Goal: Obtain resource: Download file/media

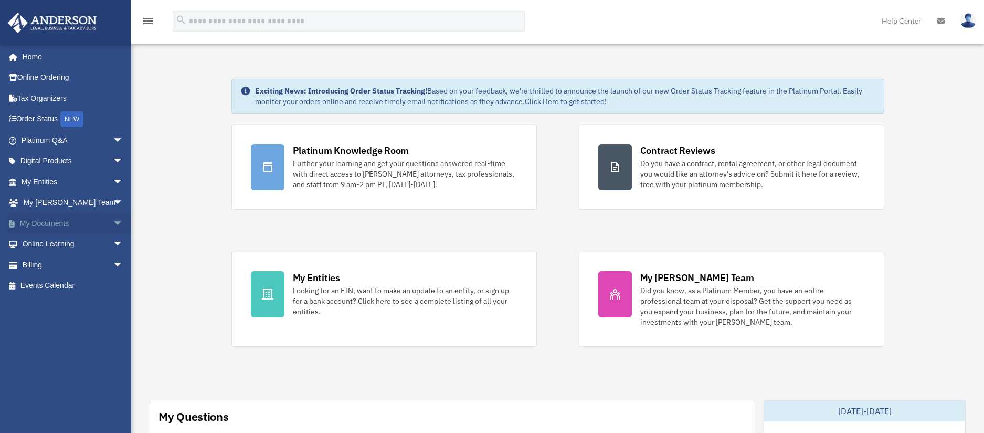
click at [113, 221] on span "arrow_drop_down" at bounding box center [123, 224] width 21 height 22
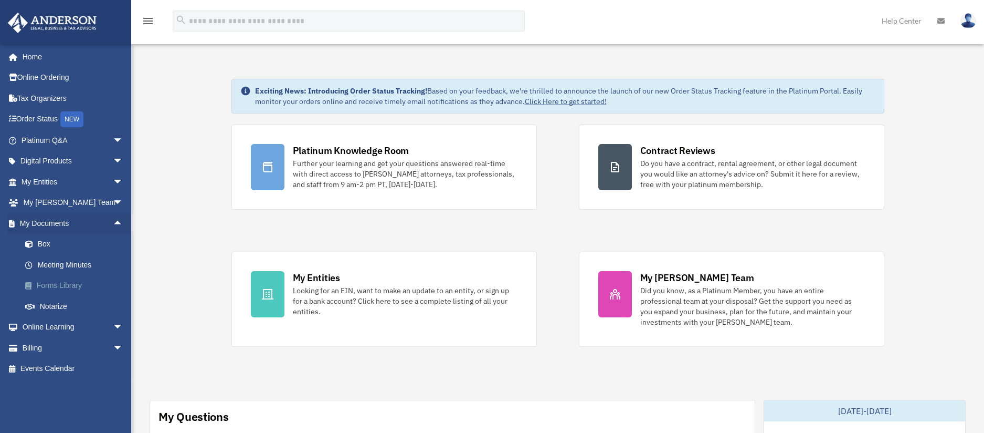
click at [45, 280] on link "Forms Library" at bounding box center [77, 285] width 124 height 21
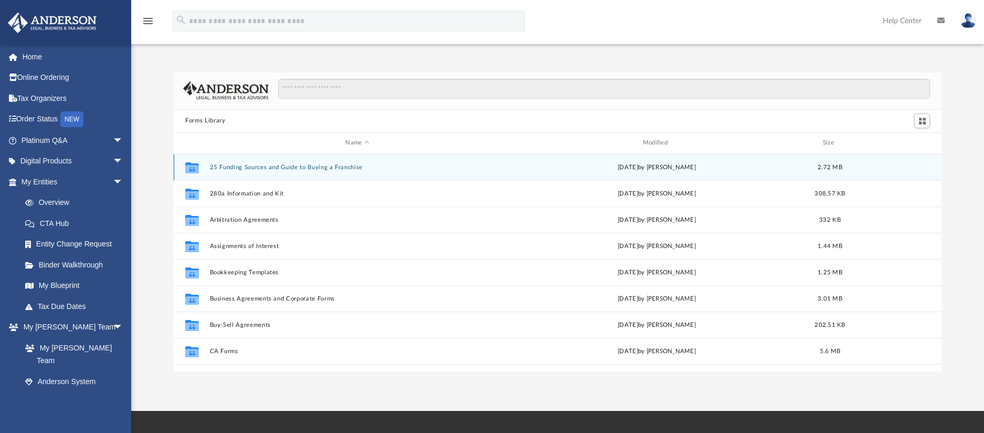
scroll to position [231, 760]
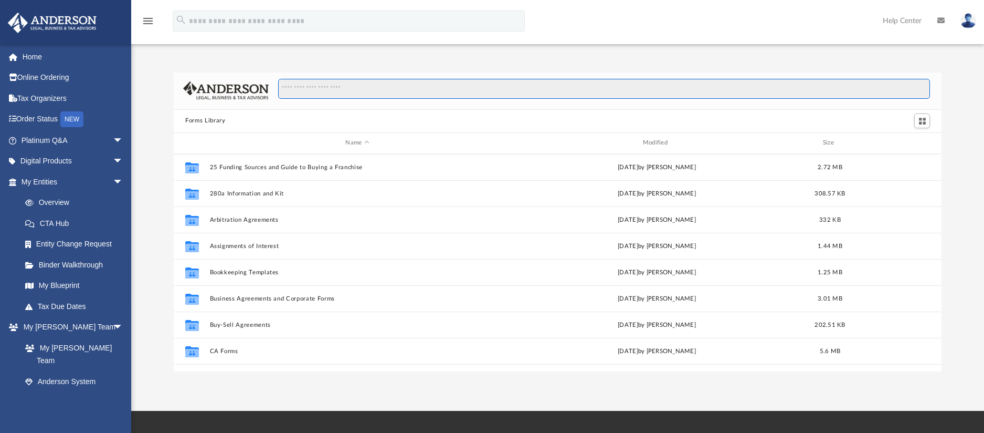
click at [355, 90] on input "Search files and folders" at bounding box center [604, 89] width 652 height 20
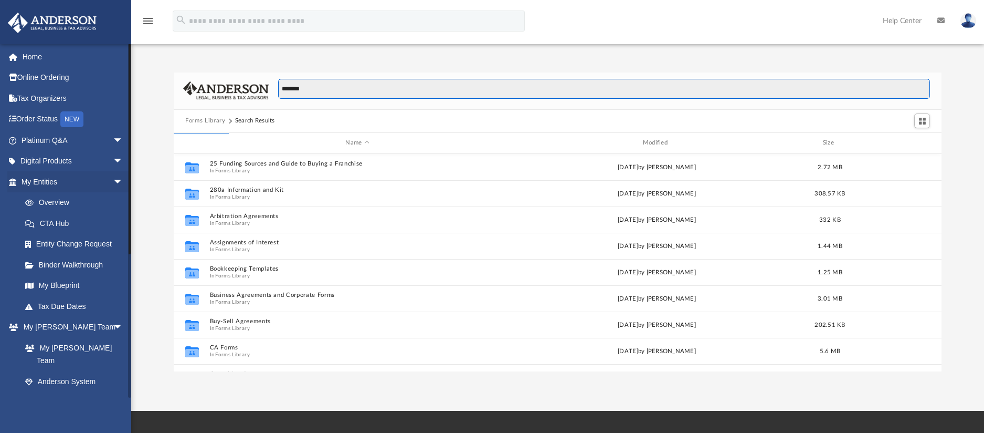
type input "********"
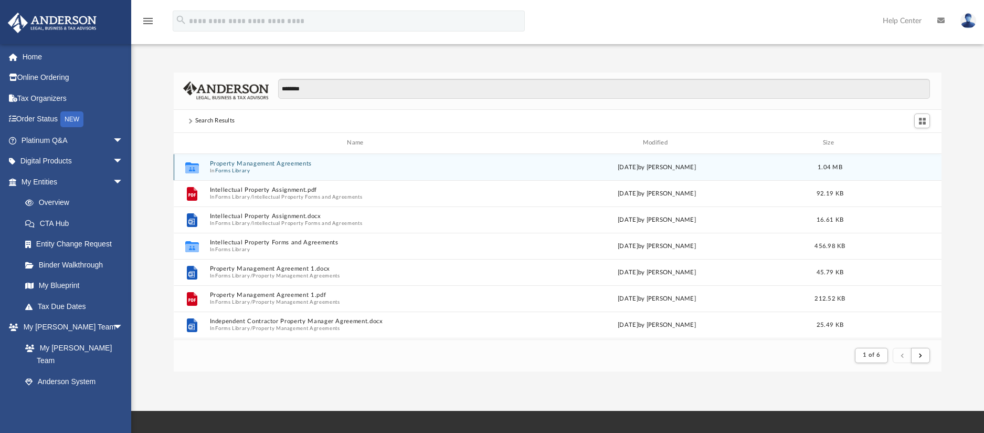
click at [281, 165] on button "Property Management Agreements" at bounding box center [357, 163] width 295 height 7
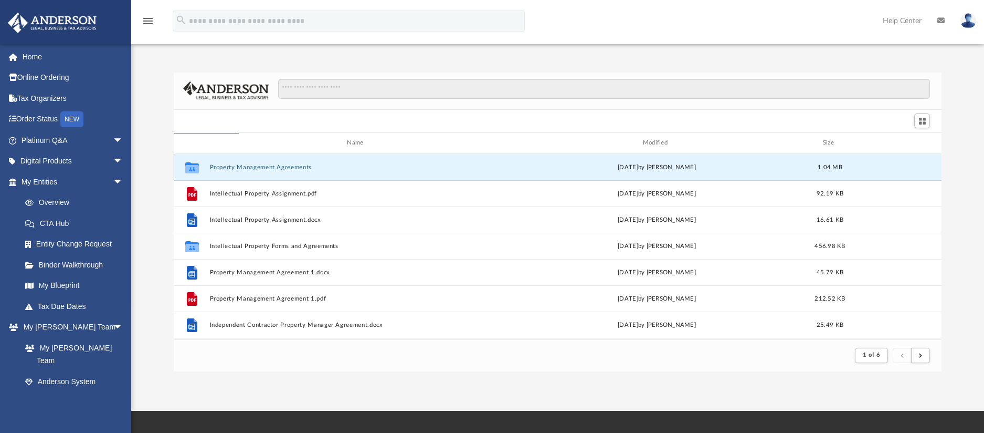
scroll to position [231, 760]
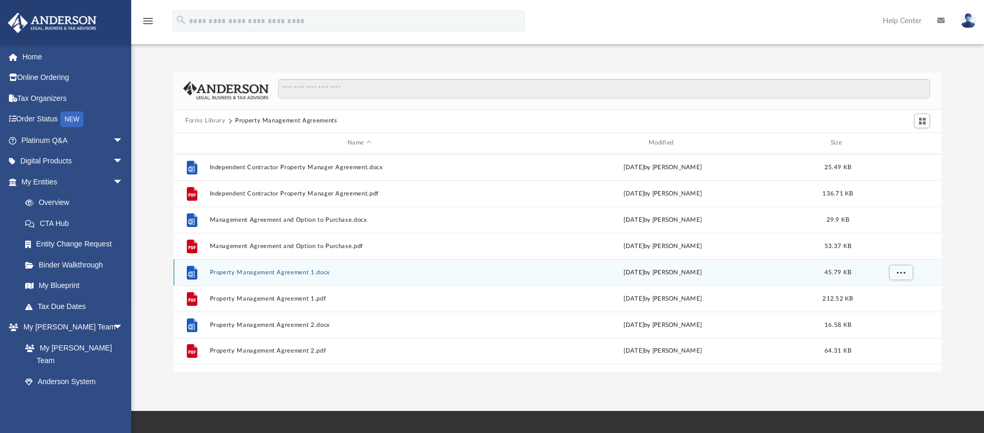
click at [275, 277] on div "File Property Management Agreement 1.docx Tue Oct 10 2023 by Mary Acree 45.79 KB" at bounding box center [558, 272] width 768 height 26
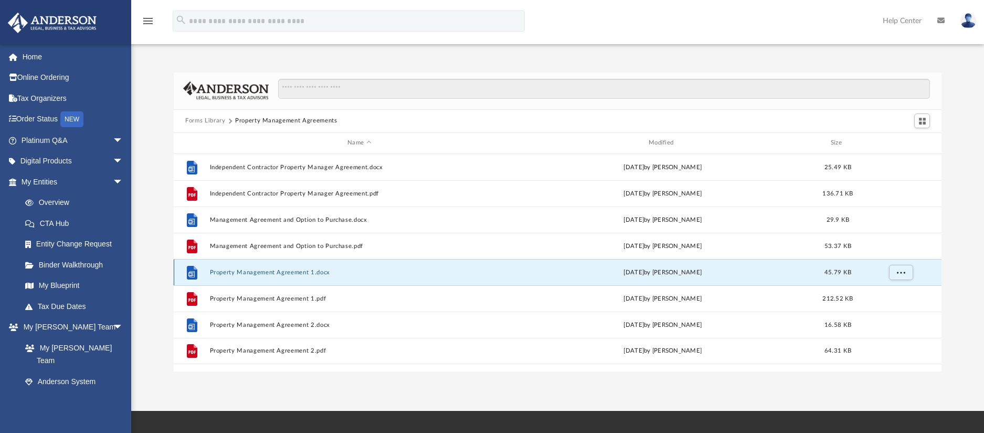
click at [275, 274] on button "Property Management Agreement 1.docx" at bounding box center [359, 271] width 299 height 7
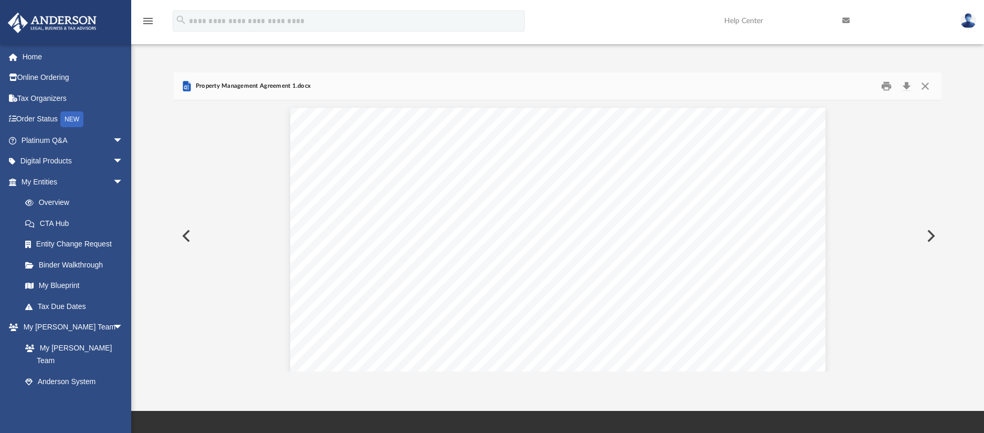
scroll to position [0, 0]
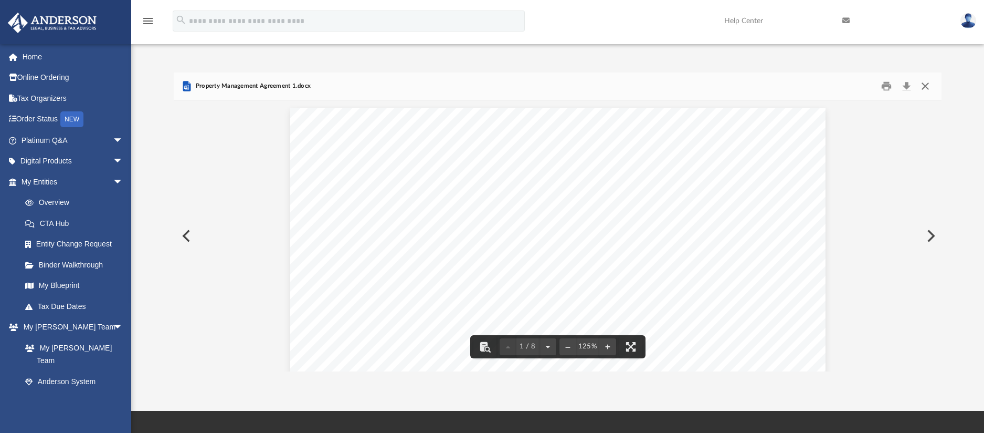
click at [927, 88] on button "Close" at bounding box center [925, 86] width 19 height 16
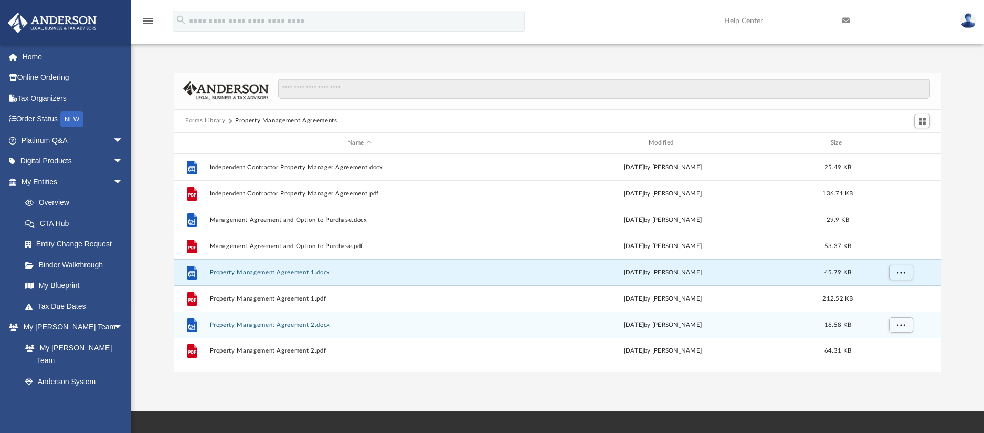
click at [287, 324] on button "Property Management Agreement 2.docx" at bounding box center [359, 324] width 299 height 7
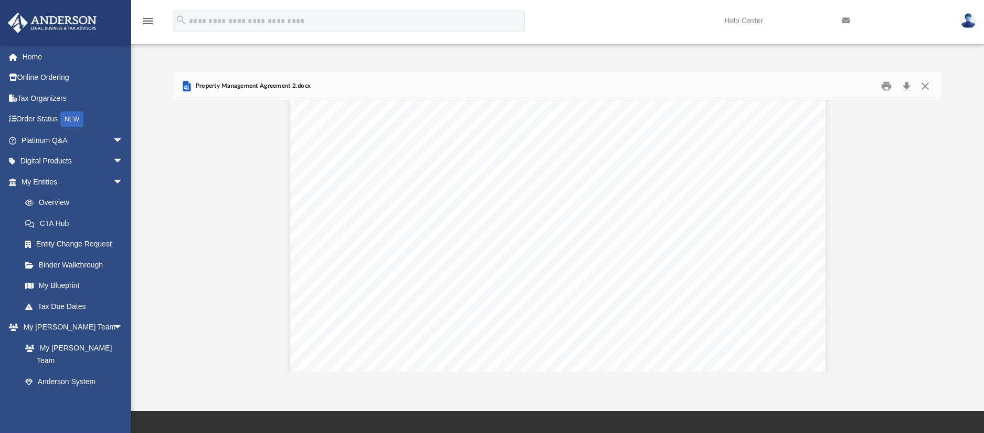
scroll to position [1094, 0]
